Goal: Navigation & Orientation: Find specific page/section

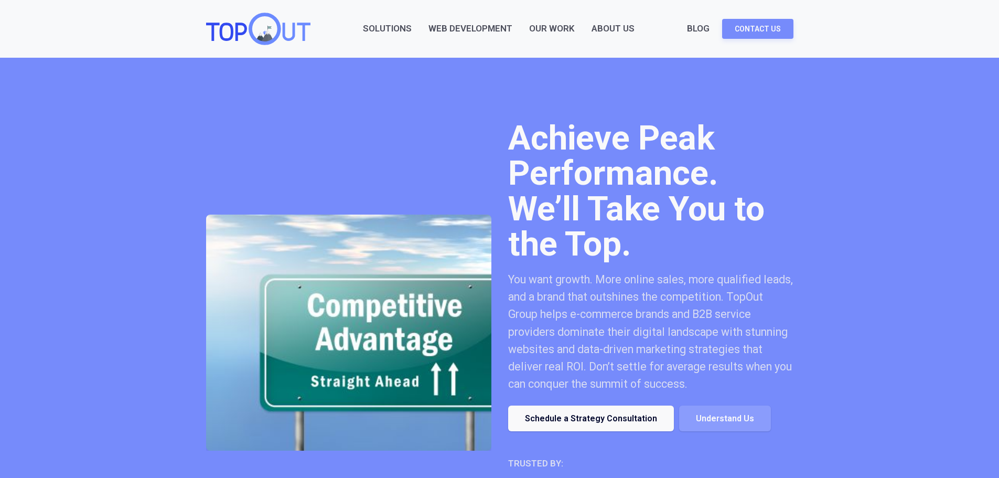
drag, startPoint x: 0, startPoint y: 0, endPoint x: 551, endPoint y: 31, distance: 551.5
click at [551, 31] on link "Our Work" at bounding box center [552, 29] width 46 height 14
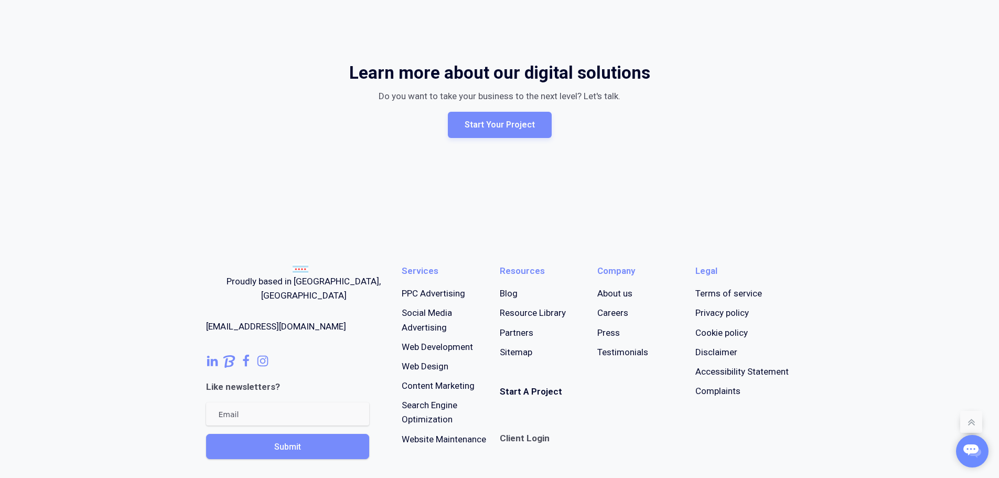
scroll to position [734, 0]
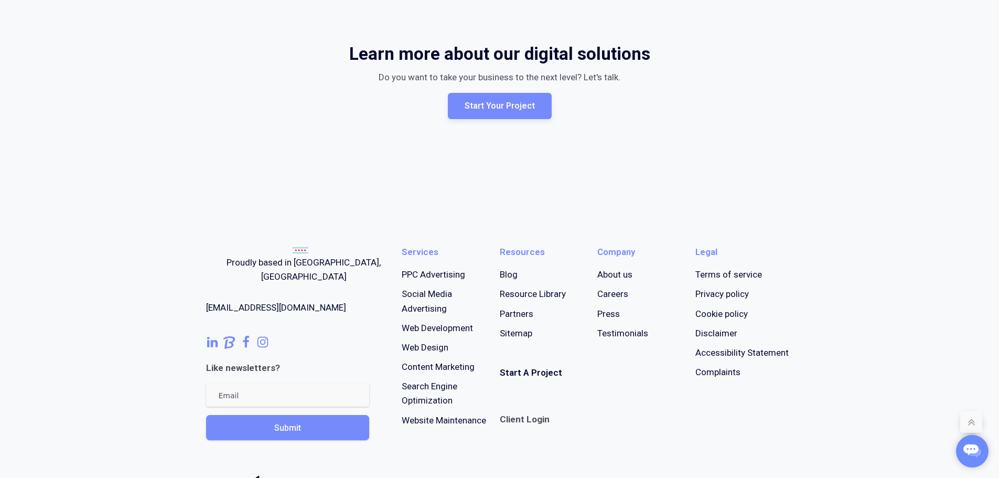
click at [504, 316] on link "Partners" at bounding box center [517, 314] width 34 height 14
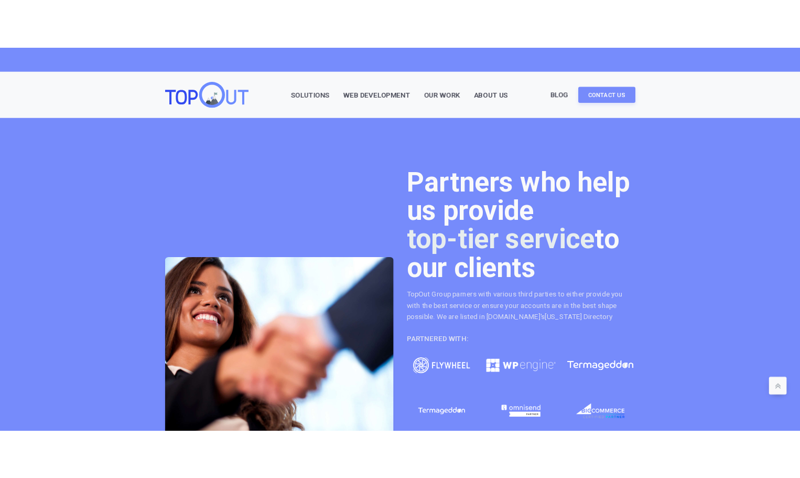
scroll to position [472, 0]
